Goal: Transaction & Acquisition: Subscribe to service/newsletter

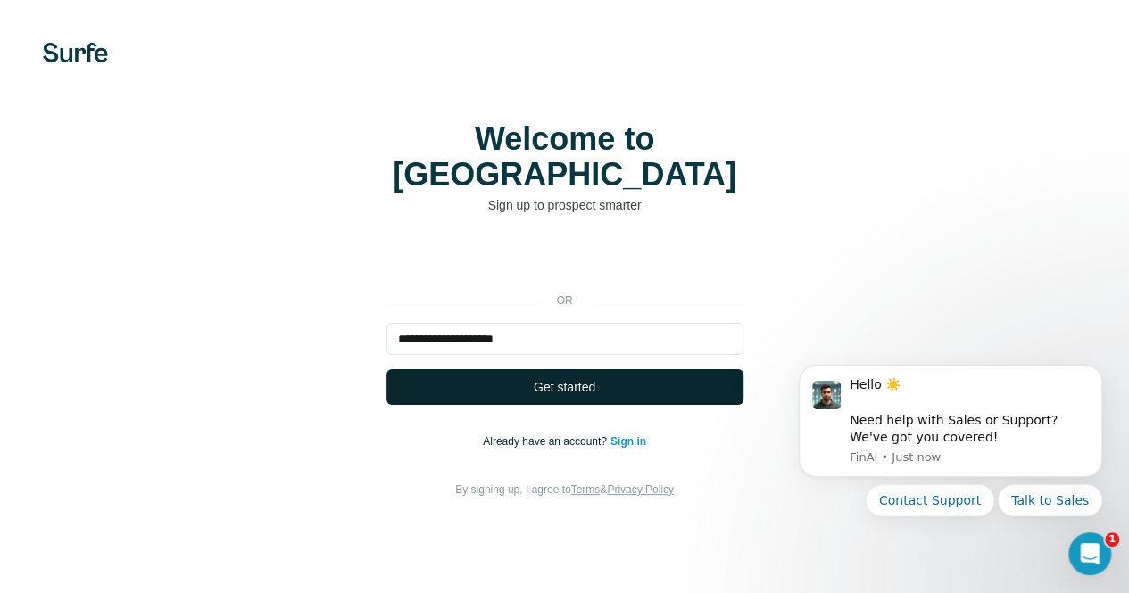
click at [533, 378] on span "Get started" at bounding box center [564, 387] width 62 height 18
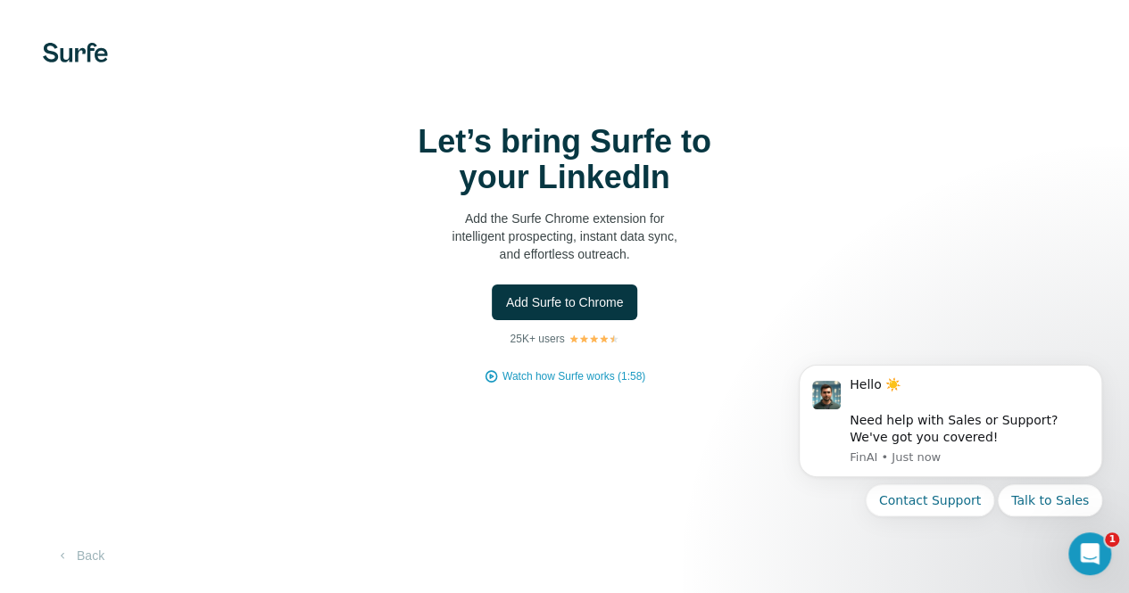
click at [943, 557] on body "Hello ☀️ ​ Need help with Sales or Support? We've got you covered! [GEOGRAPHIC_…" at bounding box center [950, 464] width 343 height 226
click at [502, 385] on span "Watch how Surfe works (1:58)" at bounding box center [573, 376] width 143 height 16
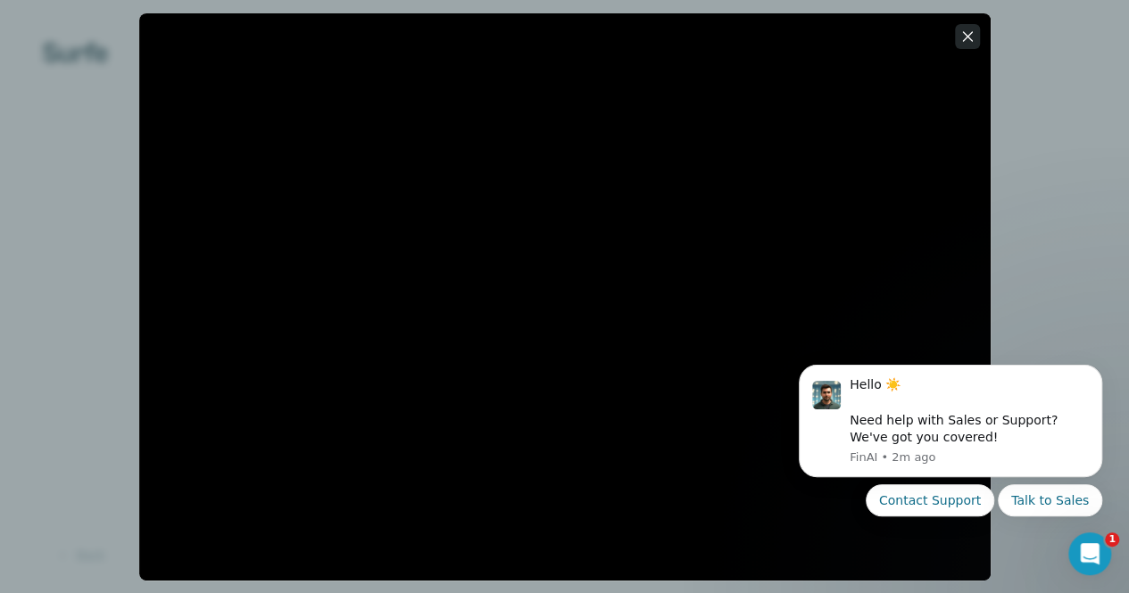
click at [967, 40] on icon "button" at bounding box center [967, 37] width 18 height 18
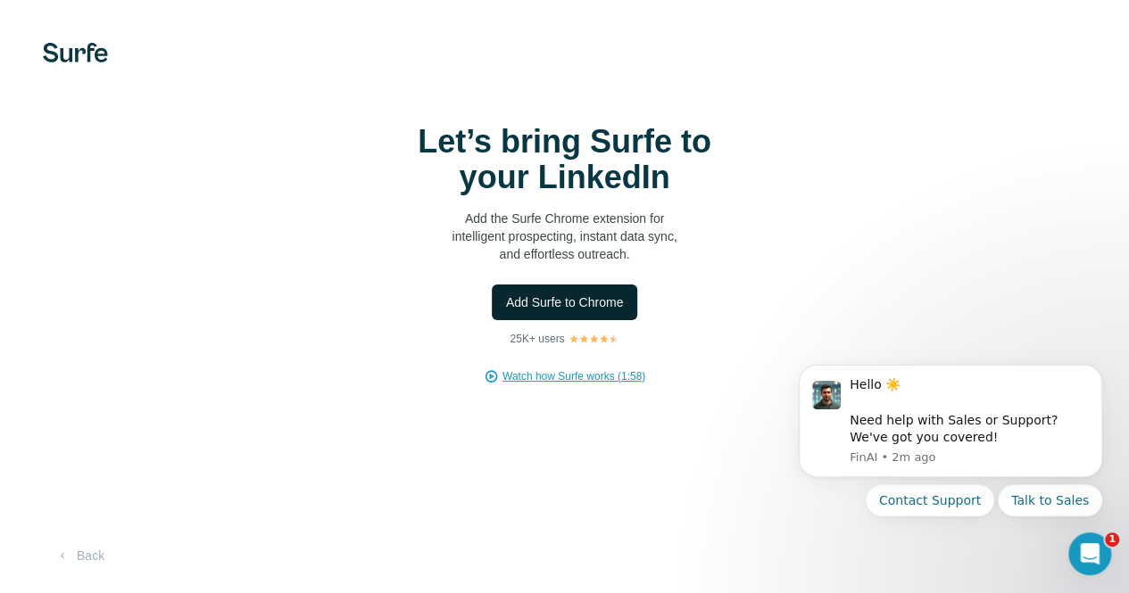
click at [506, 311] on span "Add Surfe to Chrome" at bounding box center [565, 303] width 118 height 18
click at [506, 294] on span "Add Surfe to Chrome" at bounding box center [565, 303] width 118 height 18
